Goal: Task Accomplishment & Management: Manage account settings

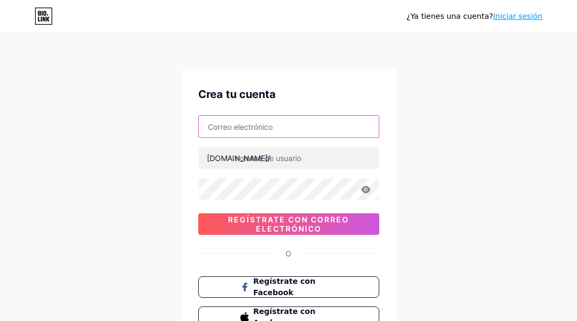
click at [245, 127] on input "text" at bounding box center [289, 127] width 180 height 22
paste input "[EMAIL_ADDRESS][DOMAIN_NAME]"
drag, startPoint x: 298, startPoint y: 126, endPoint x: 207, endPoint y: 127, distance: 91.5
click at [207, 127] on input "[EMAIL_ADDRESS][DOMAIN_NAME]" at bounding box center [289, 127] width 180 height 22
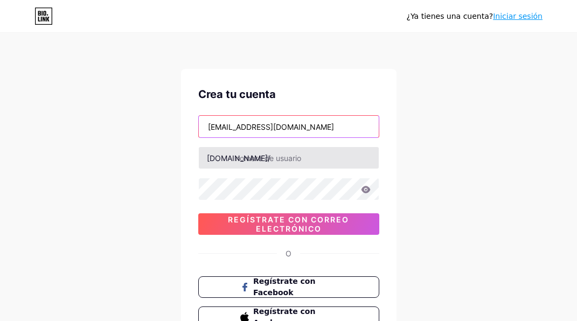
type input "[EMAIL_ADDRESS][DOMAIN_NAME]"
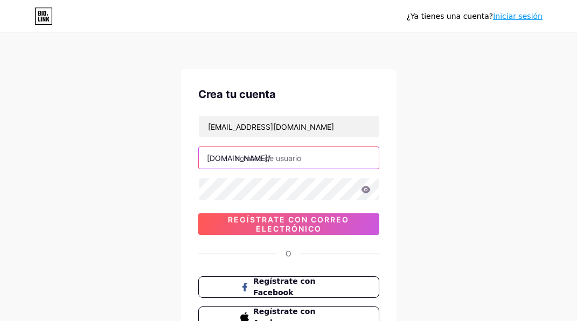
click at [278, 155] on input "text" at bounding box center [289, 158] width 180 height 22
paste input "licecampestrenuevopacto"
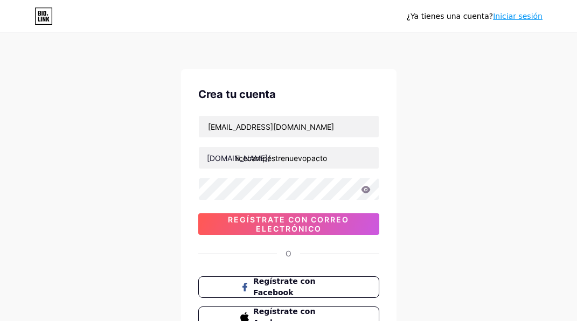
click at [283, 187] on div "[EMAIL_ADDRESS][DOMAIN_NAME] [DOMAIN_NAME]/ licecampestrenuevopacto 0cAFcWeA6-3…" at bounding box center [288, 175] width 181 height 120
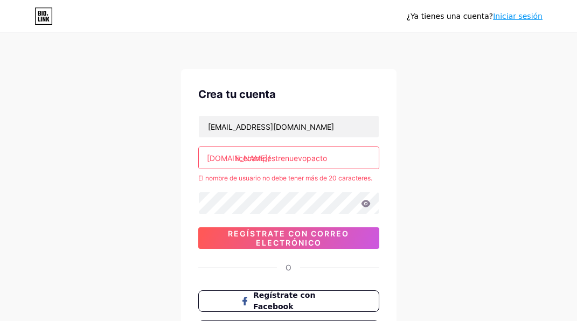
drag, startPoint x: 285, startPoint y: 158, endPoint x: 234, endPoint y: 158, distance: 51.2
click at [234, 158] on div "[DOMAIN_NAME]/ licecampestrenuevopacto" at bounding box center [288, 157] width 181 height 23
click at [292, 158] on input "nuevopacto" at bounding box center [289, 158] width 180 height 22
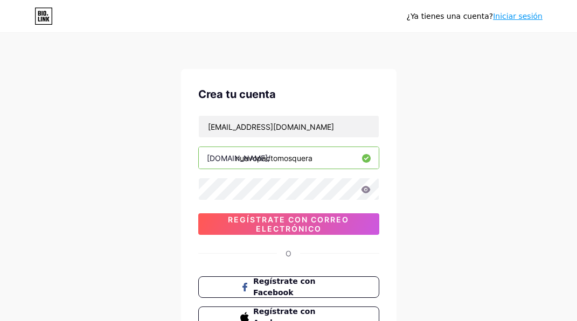
type input "nuevopactomosquera"
click at [366, 192] on icon at bounding box center [365, 189] width 9 height 7
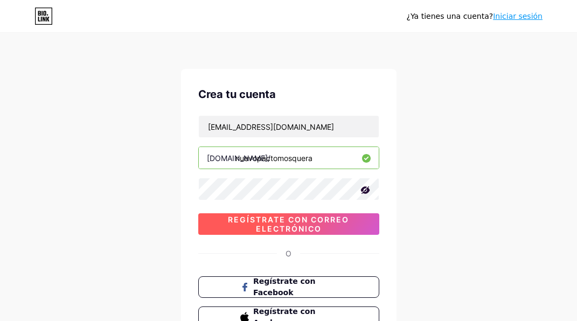
click at [324, 220] on font "Regístrate con correo electrónico" at bounding box center [288, 224] width 121 height 18
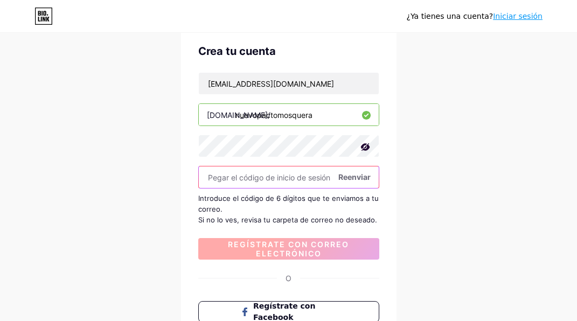
scroll to position [46, 0]
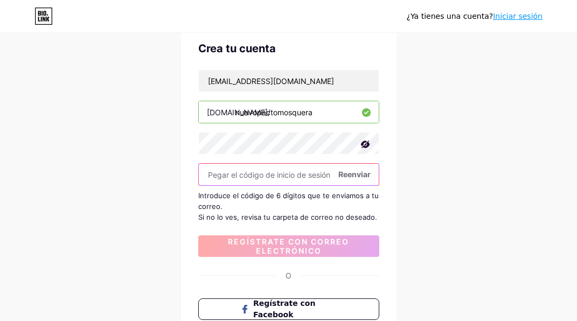
paste input "635177"
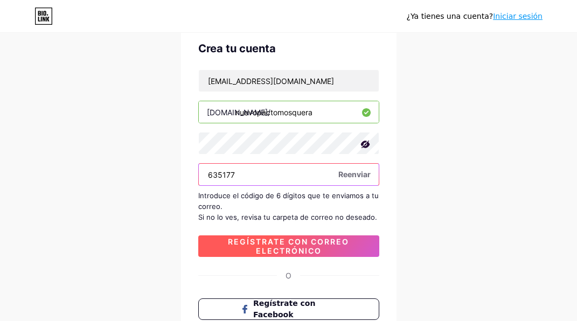
type input "635177"
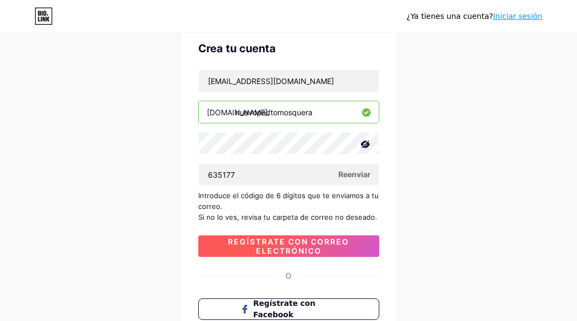
click at [292, 250] on font "Regístrate con correo electrónico" at bounding box center [288, 246] width 121 height 18
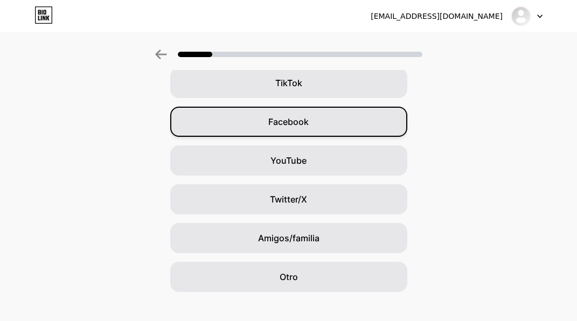
scroll to position [143, 0]
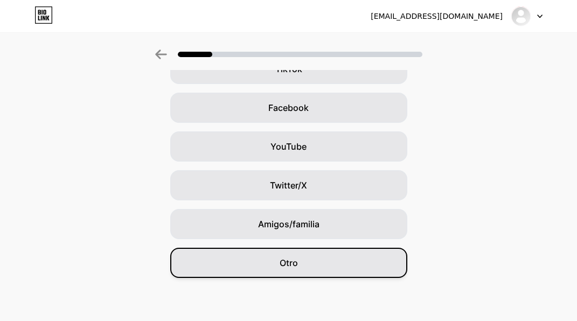
click at [330, 262] on div "Otro" at bounding box center [288, 263] width 237 height 30
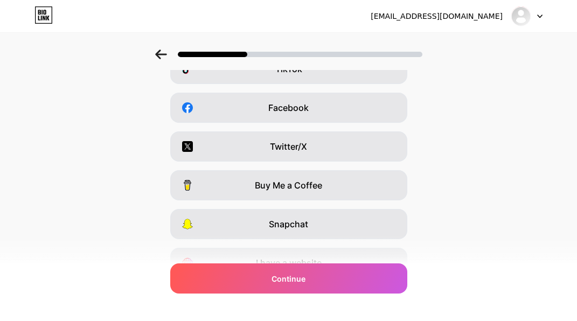
scroll to position [0, 0]
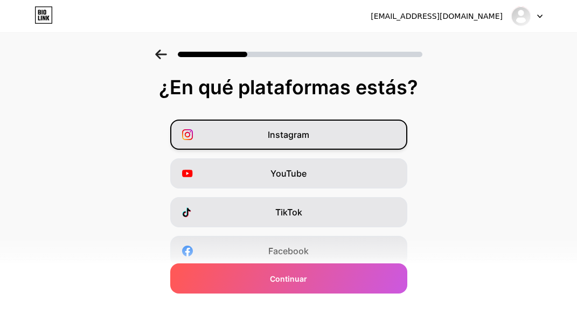
click at [314, 137] on div "Instagram" at bounding box center [288, 135] width 237 height 30
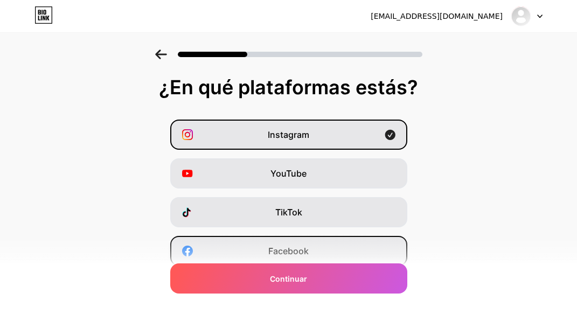
scroll to position [44, 0]
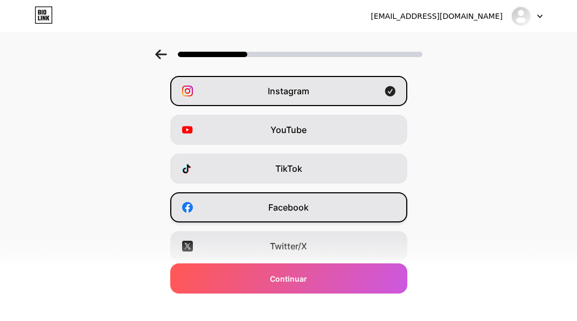
click at [312, 215] on div "Facebook" at bounding box center [288, 207] width 237 height 30
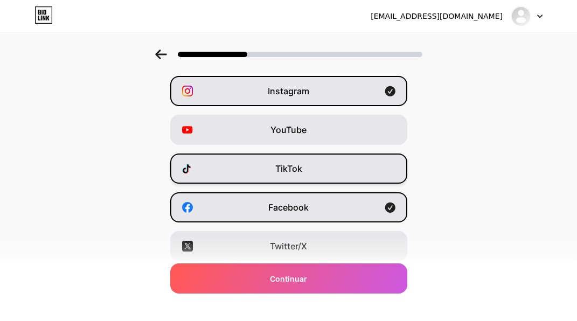
click at [318, 173] on div "TikTok" at bounding box center [288, 168] width 237 height 30
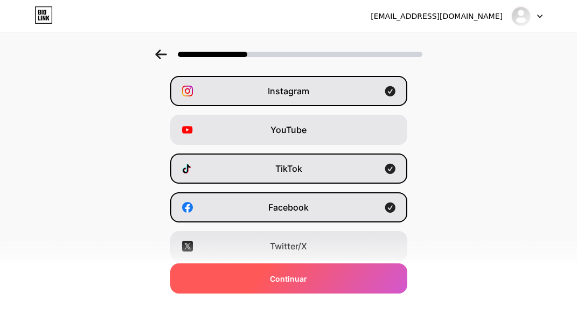
click at [315, 277] on div "Continuar" at bounding box center [288, 278] width 237 height 30
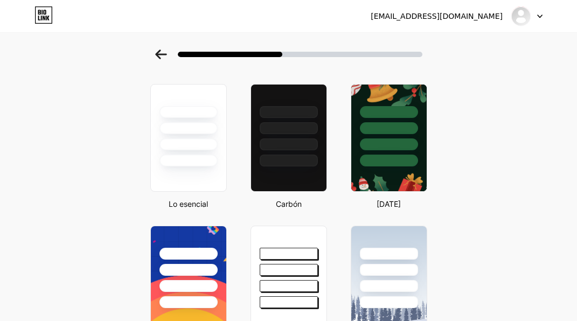
scroll to position [0, 0]
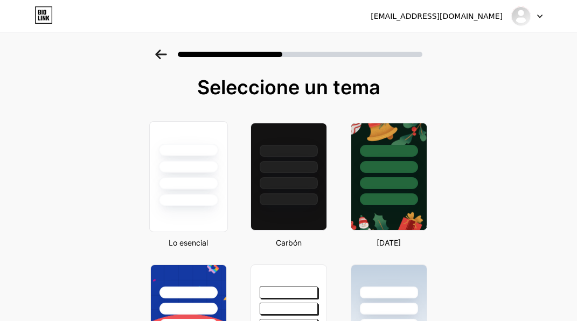
click at [209, 216] on div at bounding box center [188, 176] width 79 height 111
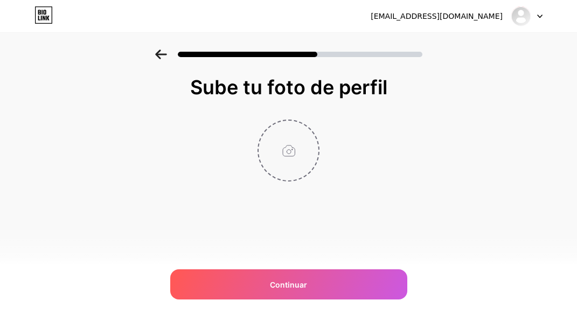
click at [294, 155] on input "file" at bounding box center [288, 151] width 60 height 60
type input "C:\fakepath\Captura de pantalla [DATE] a la(s) 2.14.01 p.m..png"
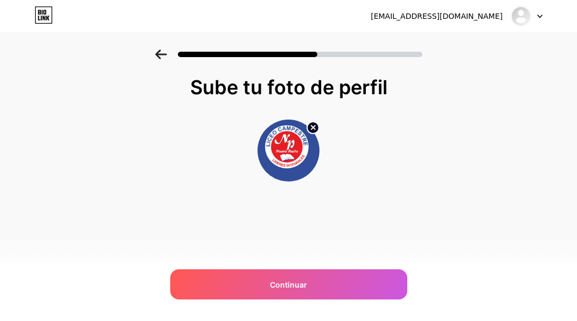
click at [289, 153] on img at bounding box center [288, 151] width 62 height 62
click at [285, 150] on img at bounding box center [288, 151] width 62 height 62
click at [294, 148] on img at bounding box center [288, 151] width 62 height 62
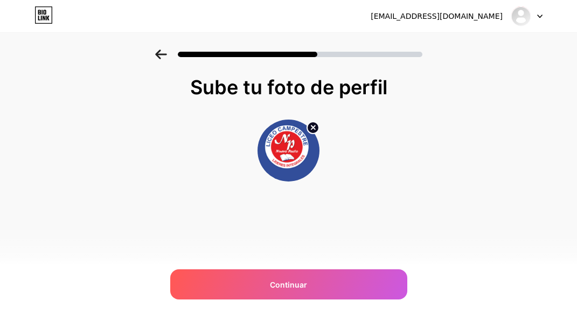
click at [312, 128] on circle at bounding box center [313, 128] width 12 height 12
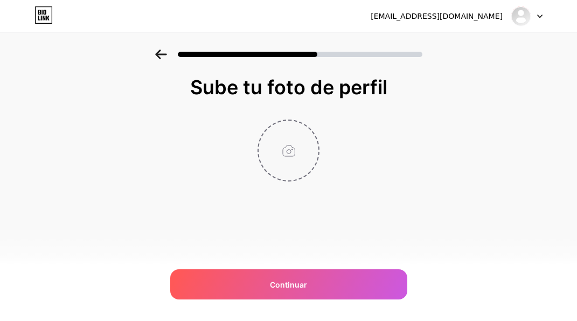
click at [289, 136] on input "file" at bounding box center [288, 151] width 60 height 60
type input "C:\fakepath\Captura de pantalla [DATE] a la(s) 2.14.39 p.m..png"
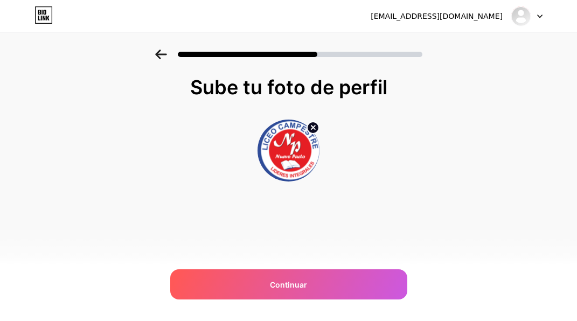
click at [283, 161] on img at bounding box center [288, 151] width 62 height 62
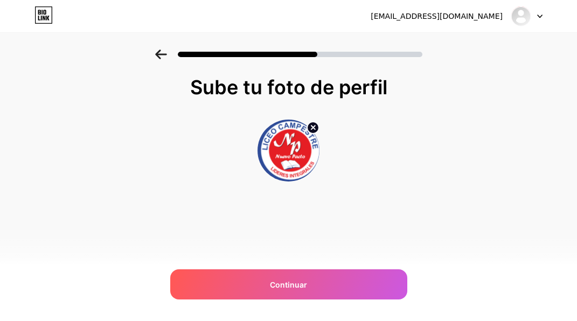
click at [314, 126] on icon at bounding box center [313, 127] width 4 height 4
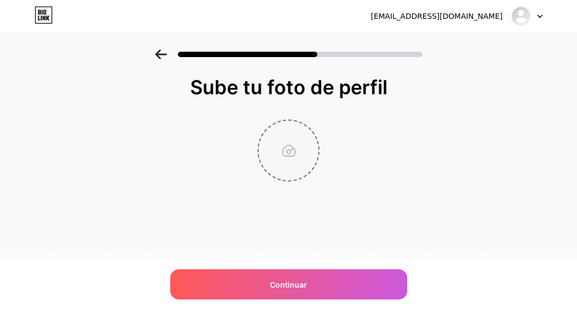
click at [284, 148] on input "file" at bounding box center [288, 151] width 60 height 60
type input "C:\fakepath\Captura de pantalla [DATE] a la(s) 2.15.10 p.m..png"
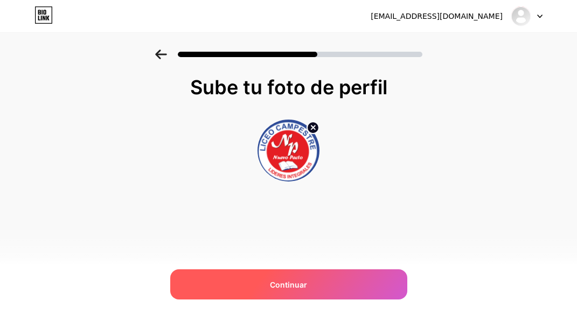
click at [320, 284] on div "Continuar" at bounding box center [288, 284] width 237 height 30
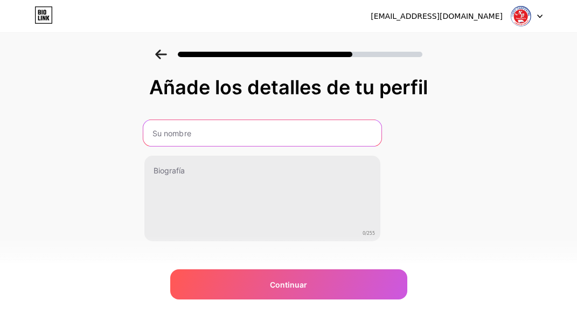
click at [228, 136] on input "text" at bounding box center [262, 133] width 238 height 26
type input "Liceo Campestre [GEOGRAPHIC_DATA]"
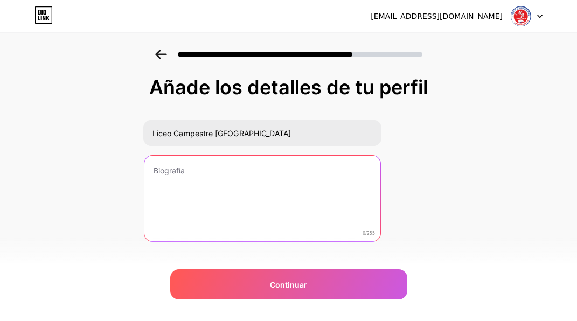
click at [356, 174] on textarea at bounding box center [262, 199] width 236 height 87
paste textarea "Un colegio campestre con metodología STEAM 🌱🤖 Idiomas: [PERSON_NAME], portugués…"
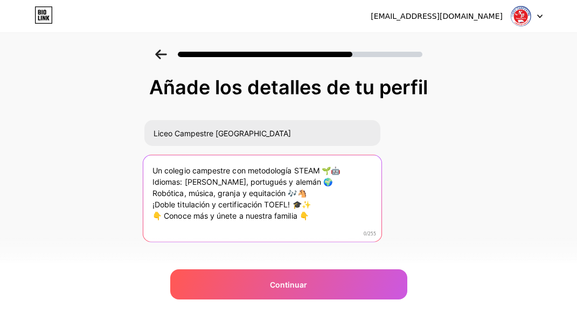
drag, startPoint x: 311, startPoint y: 183, endPoint x: 280, endPoint y: 183, distance: 31.2
click at [280, 183] on textarea "Un colegio campestre con metodología STEAM 🌱🤖 Idiomas: [PERSON_NAME], portugués…" at bounding box center [262, 199] width 238 height 88
click at [239, 185] on textarea "Un colegio campestre con metodología STEAM 🌱🤖 Idiomas: [PERSON_NAME], portugués…" at bounding box center [262, 199] width 238 height 88
click at [237, 182] on textarea "Un colegio campestre con metodología STEAM 🌱🤖 Idiomas: [PERSON_NAME],y portugué…" at bounding box center [262, 199] width 238 height 88
drag, startPoint x: 286, startPoint y: 194, endPoint x: 218, endPoint y: 195, distance: 68.4
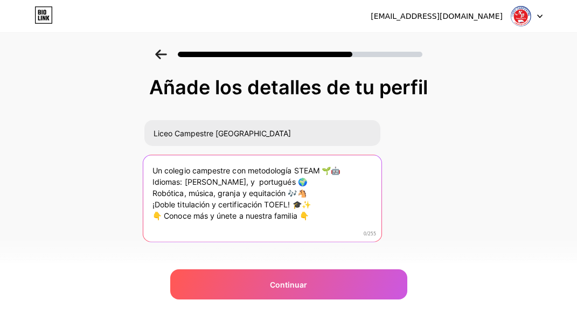
click at [218, 195] on textarea "Un colegio campestre con metodología STEAM 🌱🤖 Idiomas: [PERSON_NAME], y portugu…" at bounding box center [262, 199] width 238 height 88
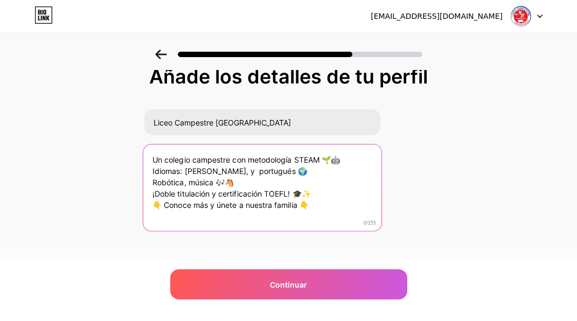
scroll to position [12, 0]
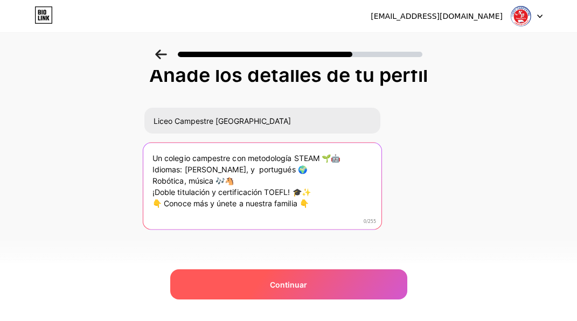
type textarea "Un colegio campestre con metodología STEAM 🌱🤖 Idiomas: [PERSON_NAME], y portugu…"
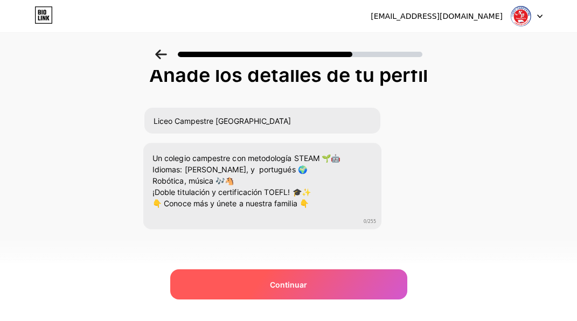
click at [362, 291] on div "Continuar" at bounding box center [288, 284] width 237 height 30
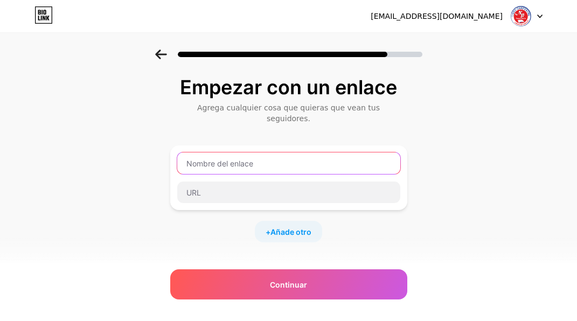
click at [334, 155] on input "text" at bounding box center [288, 163] width 223 height 22
click at [213, 152] on input "Whatsapp" at bounding box center [288, 163] width 223 height 22
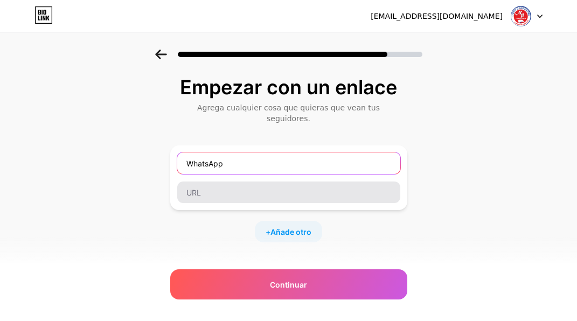
type input "WhatsApp"
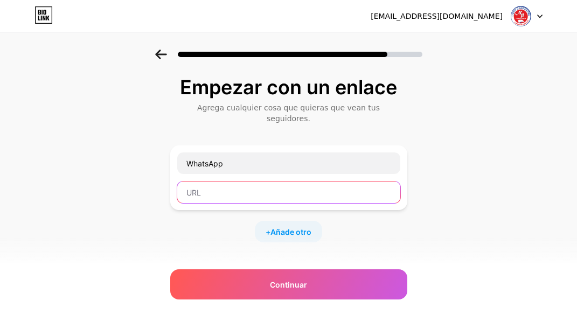
click at [220, 181] on input "text" at bounding box center [288, 192] width 223 height 22
paste input "[URL][DOMAIN_NAME]"
paste input "[PHONE_NUMBER]"
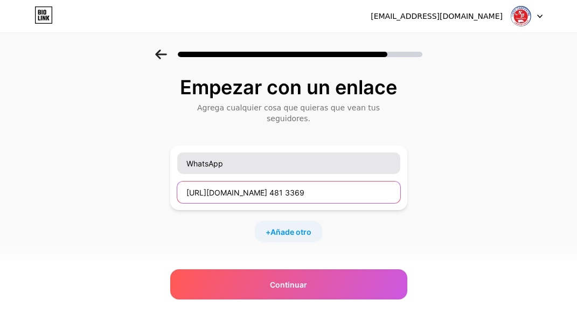
type input "[URL][DOMAIN_NAME] 481 3369"
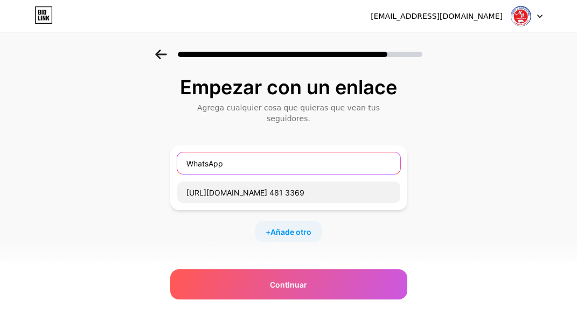
click at [325, 155] on input "WhatsApp" at bounding box center [288, 163] width 223 height 22
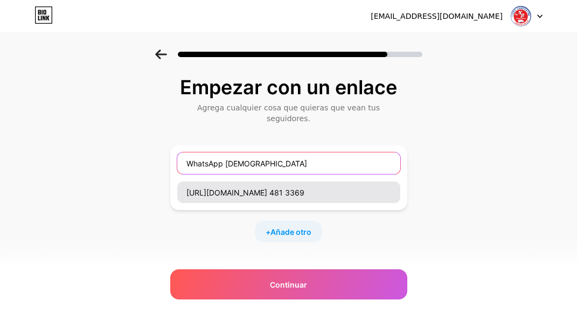
type input "WhatsApp [DEMOGRAPHIC_DATA]"
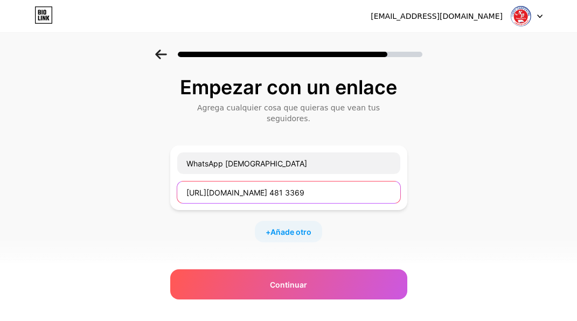
drag, startPoint x: 312, startPoint y: 184, endPoint x: 129, endPoint y: 169, distance: 184.2
click at [128, 172] on div "Empezar con un enlace Agrega cualquier cosa que quieras que vean tus seguidores…" at bounding box center [288, 244] width 577 height 389
click at [266, 182] on input "[URL][DOMAIN_NAME] 481 3369" at bounding box center [288, 192] width 223 height 22
drag, startPoint x: 298, startPoint y: 183, endPoint x: -64, endPoint y: 150, distance: 363.9
click at [0, 150] on html "[EMAIL_ADDRESS][DOMAIN_NAME] Cerrar sesión Enlace copiado Empezar con un enlace…" at bounding box center [288, 241] width 577 height 482
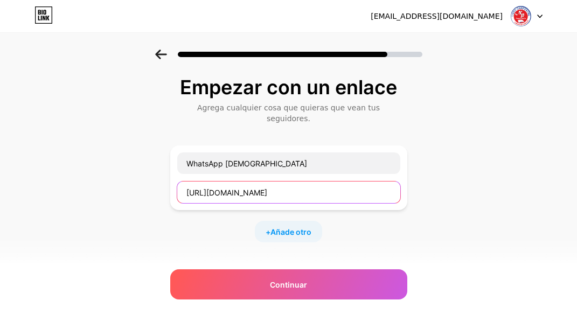
type input "[URL][DOMAIN_NAME]"
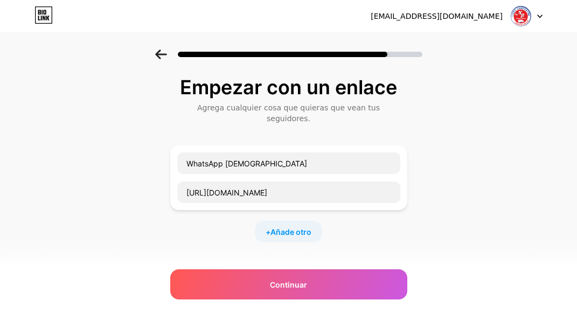
click at [288, 221] on div "+ Añade otro" at bounding box center [288, 232] width 67 height 22
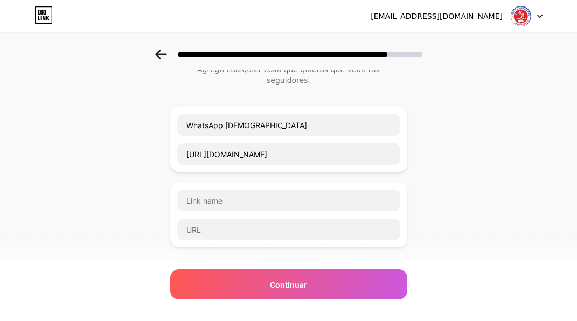
scroll to position [41, 0]
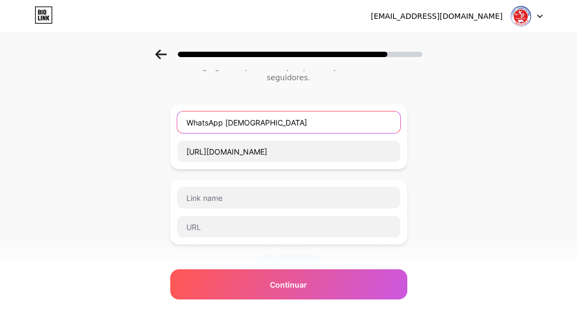
drag, startPoint x: 232, startPoint y: 112, endPoint x: 213, endPoint y: 109, distance: 19.0
click at [213, 111] on input "WhatsApp [DEMOGRAPHIC_DATA]" at bounding box center [288, 122] width 223 height 22
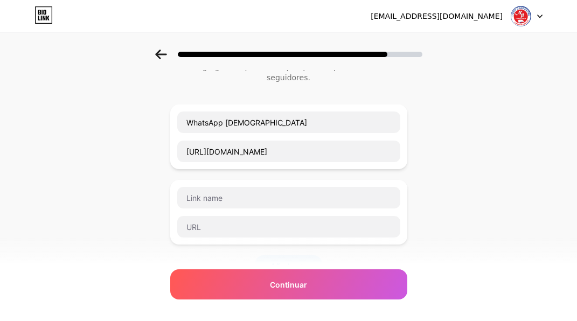
click at [122, 85] on div "Empezar con un enlace Agrega cualquier cosa que quieras que vean tus seguidores…" at bounding box center [288, 241] width 577 height 465
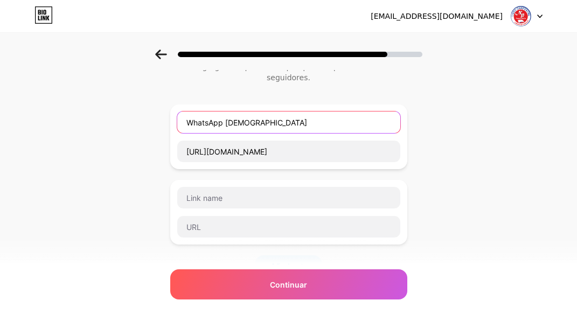
drag, startPoint x: 232, startPoint y: 111, endPoint x: 169, endPoint y: 108, distance: 63.1
click at [169, 108] on div "Empezar con un enlace Agrega cualquier cosa que quieras que vean tus seguidores…" at bounding box center [288, 241] width 577 height 465
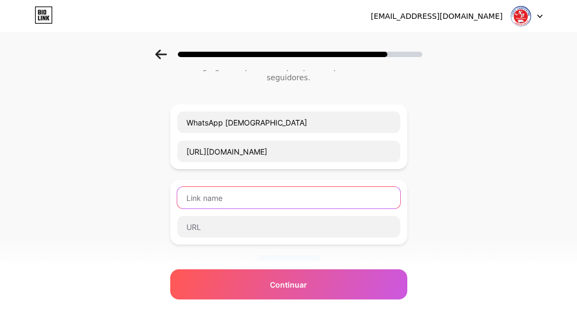
click at [203, 187] on input "text" at bounding box center [288, 198] width 223 height 22
paste input "WhatsApp M"
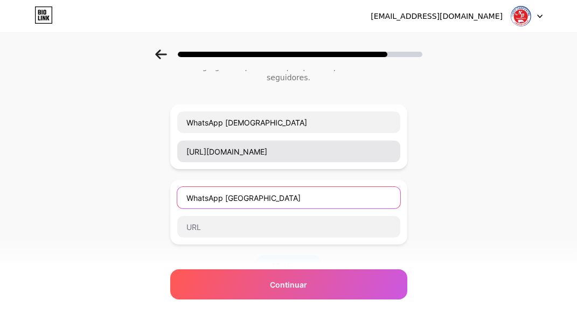
type input "WhatsApp [GEOGRAPHIC_DATA]"
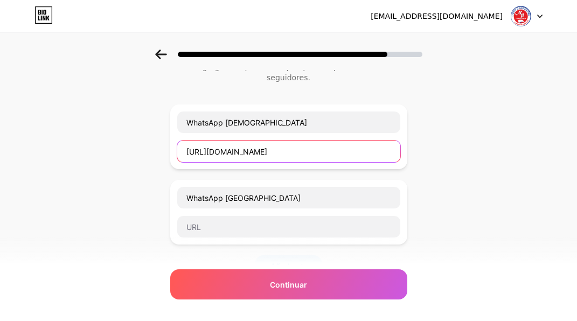
drag, startPoint x: 246, startPoint y: 139, endPoint x: 179, endPoint y: 143, distance: 66.3
click at [179, 143] on input "[URL][DOMAIN_NAME]" at bounding box center [288, 152] width 223 height 22
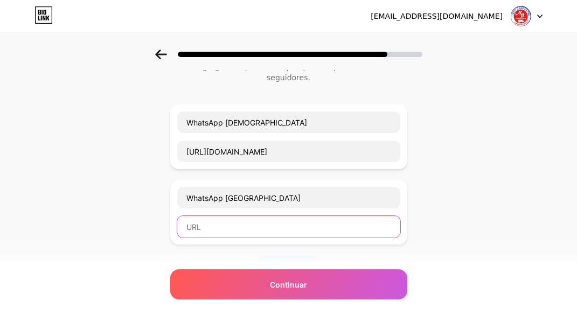
click at [212, 218] on input "text" at bounding box center [288, 227] width 223 height 22
paste input "[URL][DOMAIN_NAME]"
paste input "[PHONE_NUMBER]"
click at [264, 216] on input "[URL][DOMAIN_NAME] 695 2323" at bounding box center [288, 227] width 223 height 22
drag, startPoint x: 300, startPoint y: 214, endPoint x: 130, endPoint y: 216, distance: 169.6
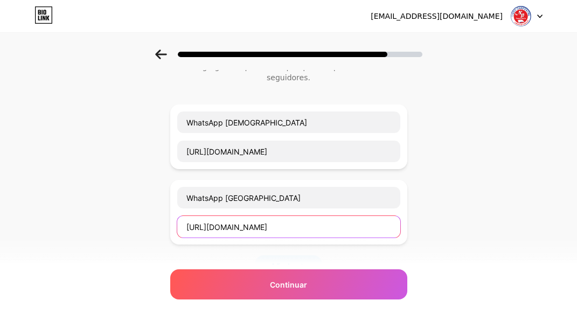
click at [130, 216] on div "Empezar con un enlace Agrega cualquier cosa que quieras que vean tus seguidores…" at bounding box center [288, 241] width 577 height 465
type input "[URL][DOMAIN_NAME]"
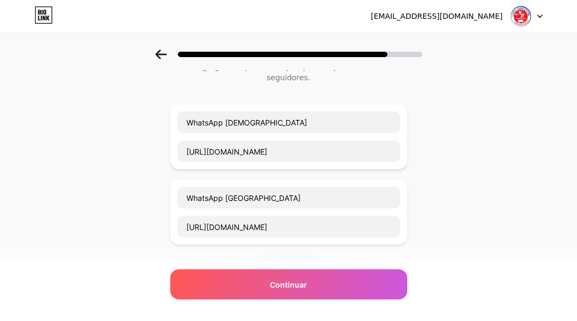
click at [306, 262] on font "Añade otro" at bounding box center [290, 266] width 41 height 9
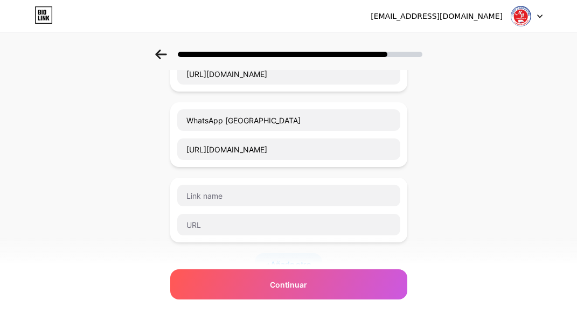
scroll to position [126, 0]
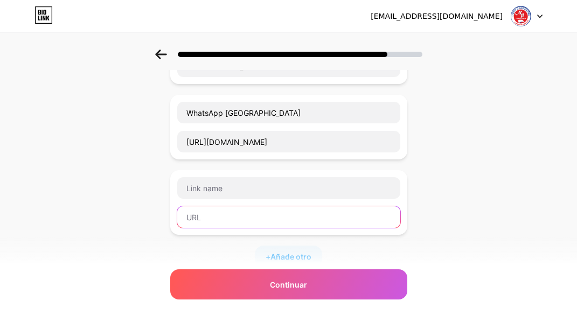
click at [277, 206] on input "text" at bounding box center [288, 217] width 223 height 22
paste input "[URL][DOMAIN_NAME]"
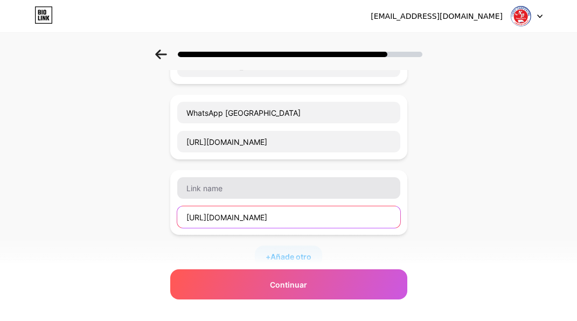
type input "[URL][DOMAIN_NAME]"
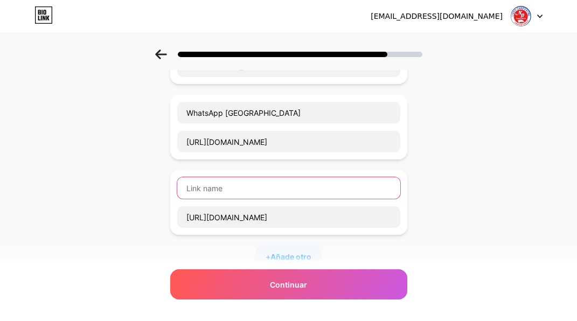
click at [285, 186] on input "text" at bounding box center [288, 188] width 223 height 22
click at [314, 177] on input "text" at bounding box center [288, 188] width 223 height 22
paste input "Inscripción al Open House"
type input "IInscripción al [GEOGRAPHIC_DATA]"
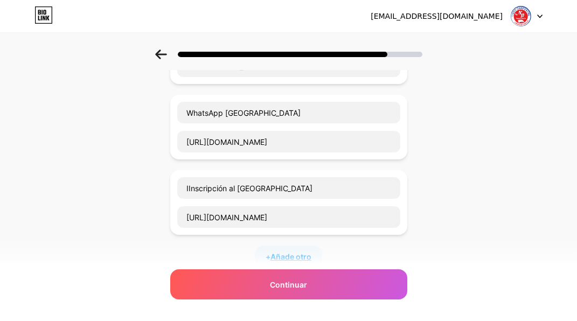
click at [285, 252] on font "Añade otro" at bounding box center [290, 256] width 41 height 9
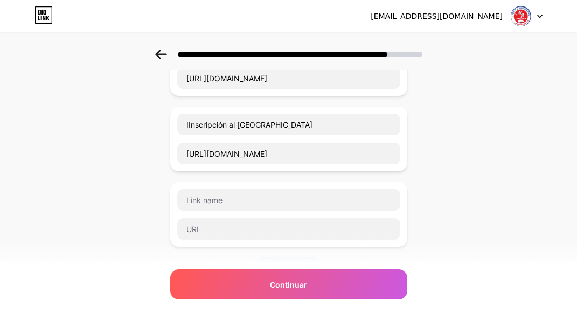
scroll to position [190, 0]
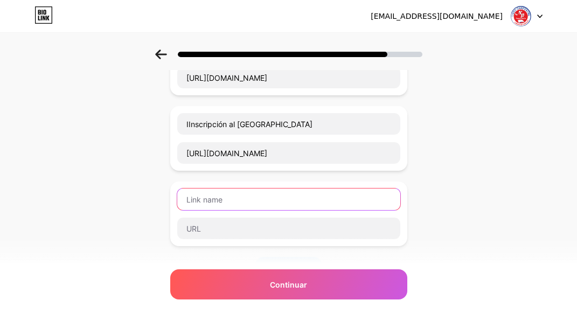
click at [270, 192] on input "text" at bounding box center [288, 199] width 223 height 22
type input "Facebook [DEMOGRAPHIC_DATA]"
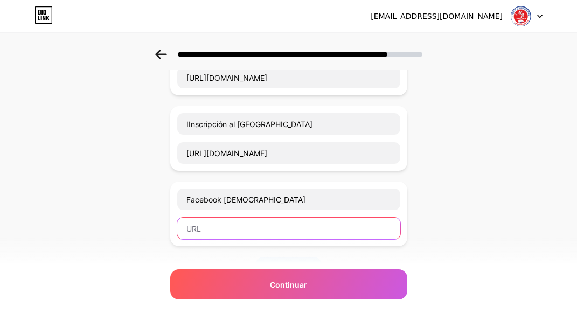
click at [281, 219] on input "text" at bounding box center [288, 229] width 223 height 22
paste input "[URL][DOMAIN_NAME]"
type input "[URL][DOMAIN_NAME]"
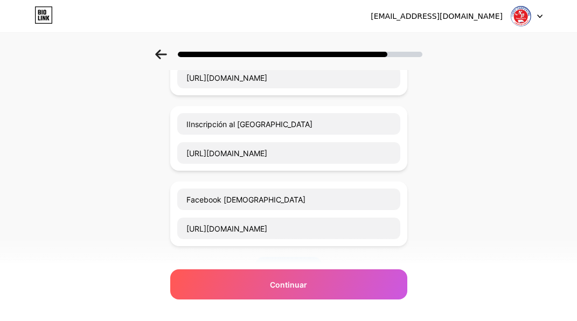
click at [303, 263] on font "Añade otro" at bounding box center [290, 267] width 41 height 9
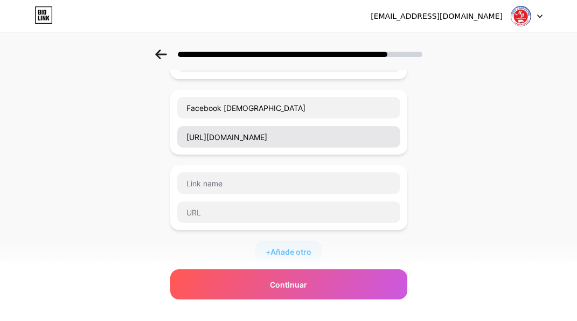
scroll to position [284, 0]
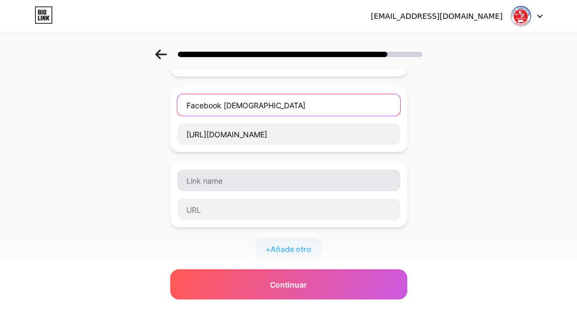
drag, startPoint x: 229, startPoint y: 94, endPoint x: 206, endPoint y: 160, distance: 69.7
click at [203, 155] on div "WhatsApp [PERSON_NAME] [URL][DOMAIN_NAME] WhatsApp [GEOGRAPHIC_DATA] [URL][DOMA…" at bounding box center [288, 60] width 237 height 398
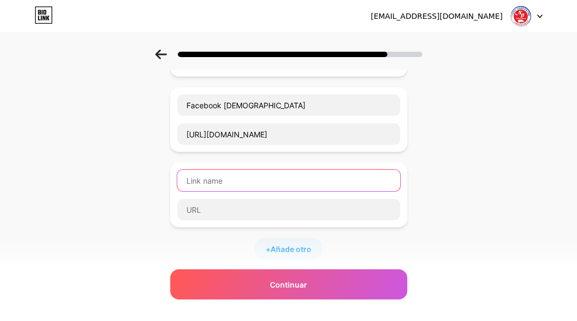
click at [208, 172] on input "text" at bounding box center [288, 181] width 223 height 22
paste input "Facebook M"
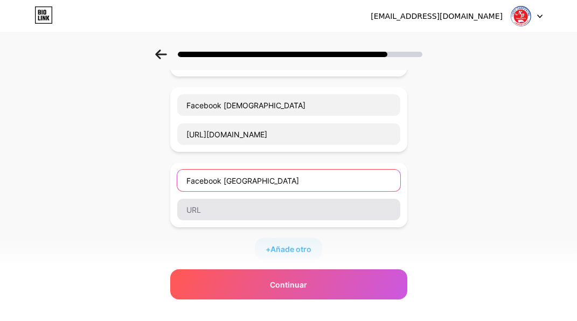
type input "Facebook [GEOGRAPHIC_DATA]"
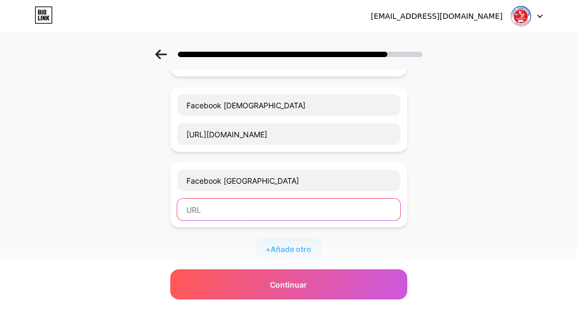
click at [218, 205] on input "text" at bounding box center [288, 210] width 223 height 22
paste input "[URL][DOMAIN_NAME]"
type input "[URL][DOMAIN_NAME]"
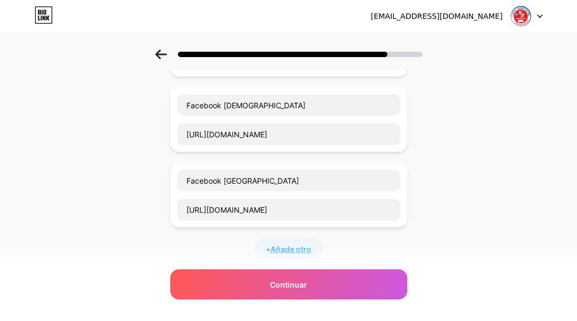
scroll to position [0, 0]
click at [299, 244] on font "Añade otro" at bounding box center [290, 248] width 41 height 9
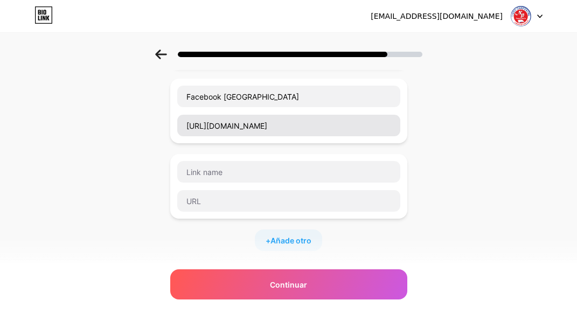
scroll to position [372, 0]
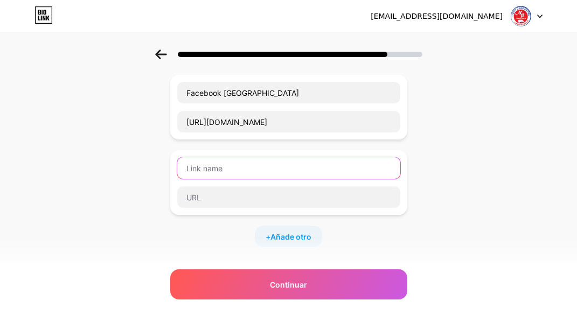
click at [284, 158] on input "text" at bounding box center [288, 168] width 223 height 22
type input "Instagram [DEMOGRAPHIC_DATA]"
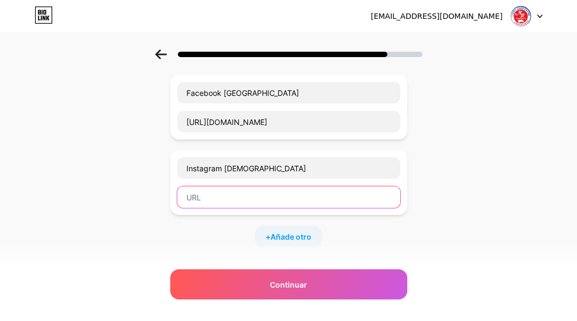
click at [344, 186] on input "text" at bounding box center [288, 197] width 223 height 22
paste input "[URL][DOMAIN_NAME]"
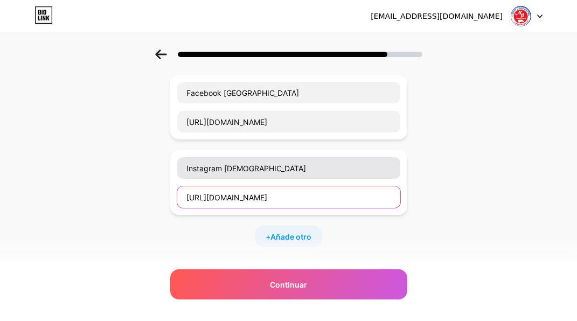
type input "[URL][DOMAIN_NAME]"
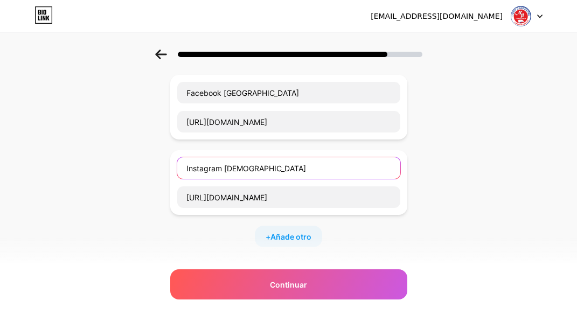
scroll to position [0, 0]
drag, startPoint x: 230, startPoint y: 157, endPoint x: 184, endPoint y: 157, distance: 46.3
click at [184, 157] on input "Instagram [DEMOGRAPHIC_DATA]" at bounding box center [288, 168] width 223 height 22
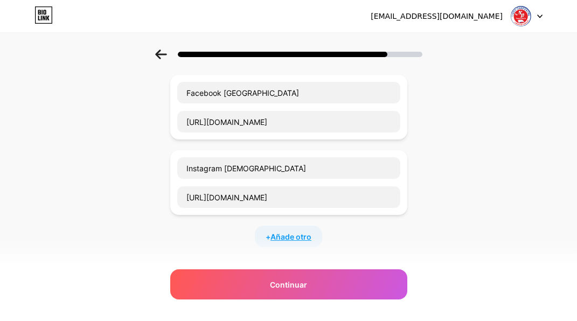
click at [277, 232] on font "Añade otro" at bounding box center [290, 236] width 41 height 9
click at [277, 233] on input "text" at bounding box center [288, 244] width 223 height 22
paste input "Instagram M"
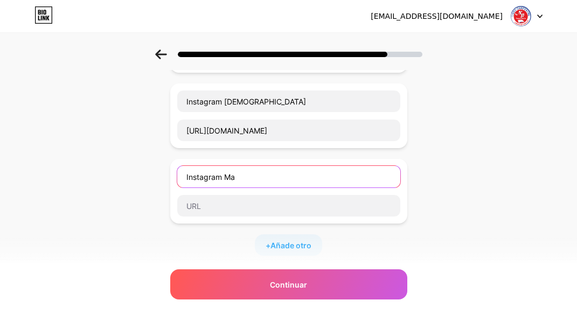
scroll to position [443, 0]
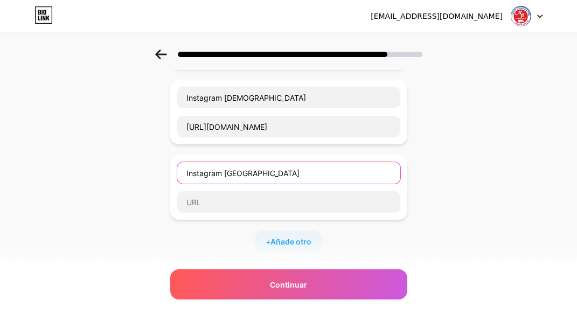
type input "Instagram [GEOGRAPHIC_DATA]"
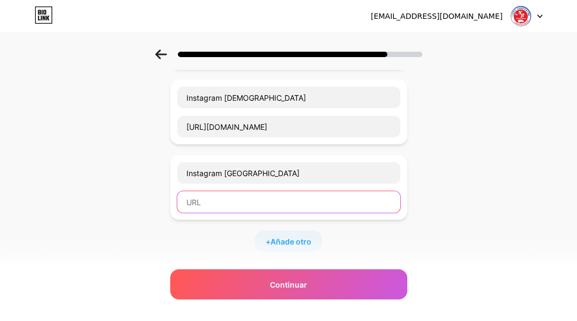
click at [367, 191] on input "text" at bounding box center [288, 202] width 223 height 22
paste input "[URL][DOMAIN_NAME]"
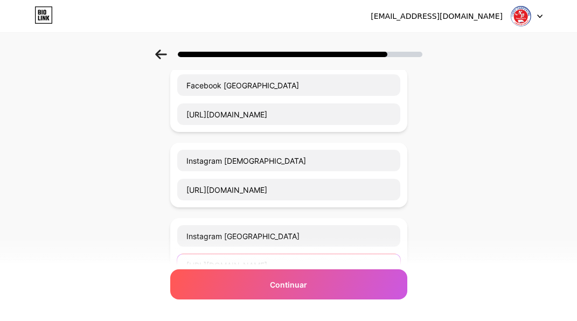
scroll to position [386, 0]
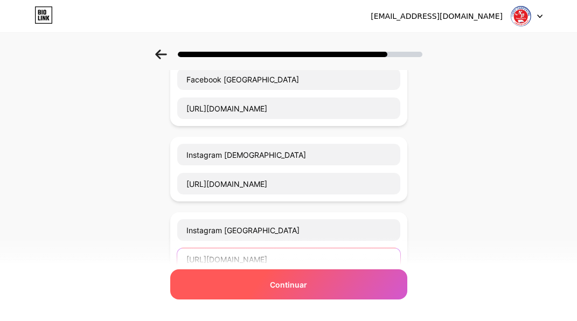
type input "[URL][DOMAIN_NAME]"
click at [351, 288] on div "Continuar" at bounding box center [288, 284] width 237 height 30
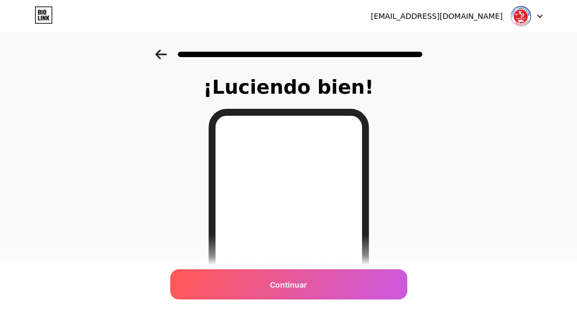
click at [520, 19] on img at bounding box center [520, 16] width 20 height 20
click at [536, 17] on div at bounding box center [526, 15] width 31 height 19
click at [538, 17] on icon at bounding box center [539, 17] width 5 height 4
click at [457, 160] on div "¡Luciendo bien! Continuar" at bounding box center [288, 274] width 577 height 449
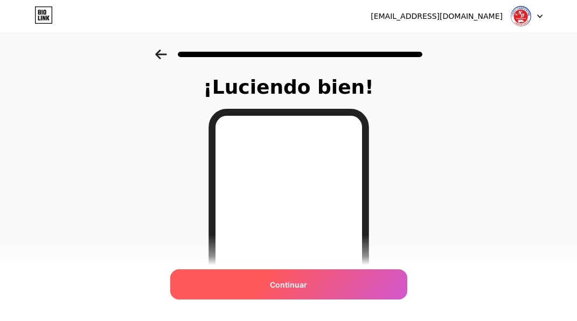
click at [367, 279] on div "Continuar" at bounding box center [288, 284] width 237 height 30
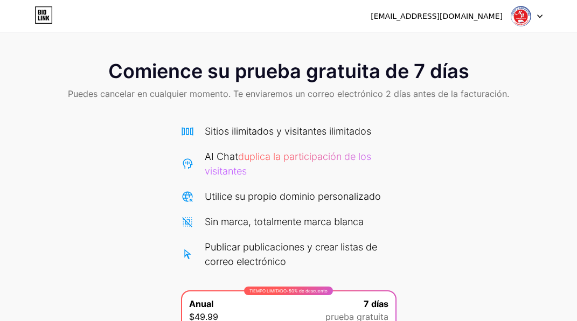
click at [538, 12] on div at bounding box center [526, 15] width 31 height 19
click at [492, 51] on li "Cerrar sesión" at bounding box center [475, 44] width 134 height 29
